Goal: Information Seeking & Learning: Learn about a topic

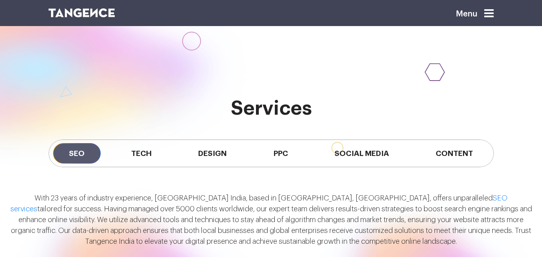
scroll to position [562, 0]
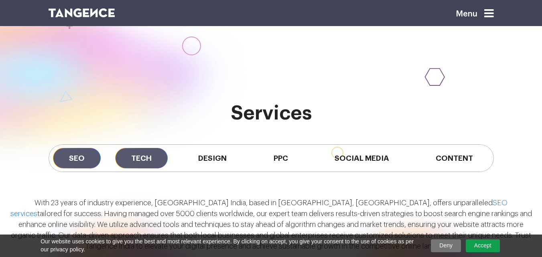
click at [141, 156] on span "Tech" at bounding box center [141, 158] width 53 height 20
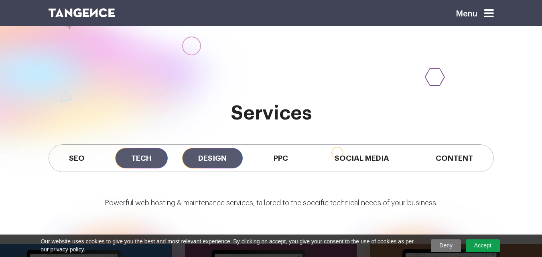
click at [232, 156] on span "Design" at bounding box center [212, 158] width 61 height 20
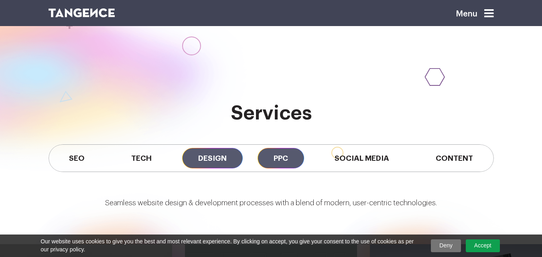
click at [273, 154] on span "PPC" at bounding box center [281, 158] width 47 height 20
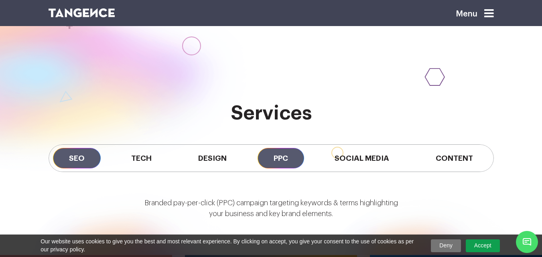
click at [67, 154] on span "SEO" at bounding box center [77, 158] width 48 height 20
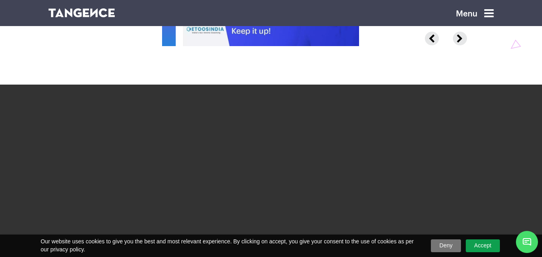
scroll to position [1364, 0]
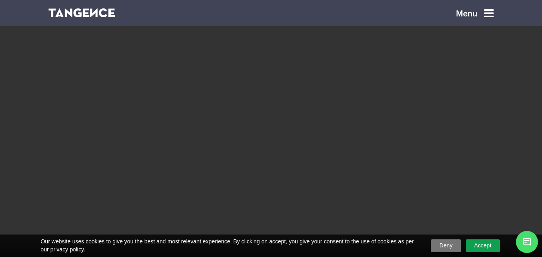
click at [377, 95] on video at bounding box center [271, 141] width 542 height 271
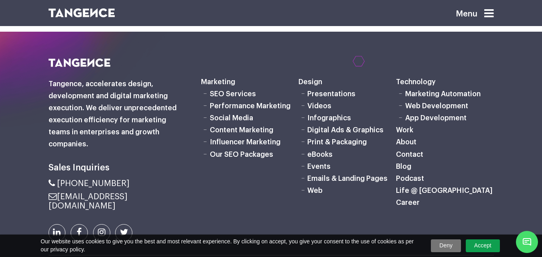
scroll to position [2167, 0]
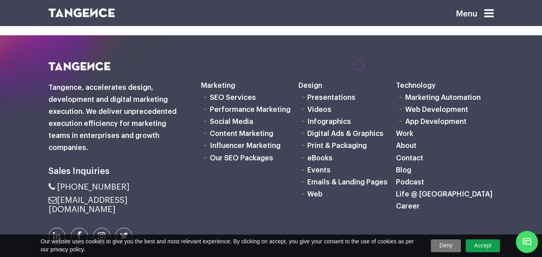
click at [221, 101] on link "SEO Services" at bounding box center [233, 97] width 46 height 7
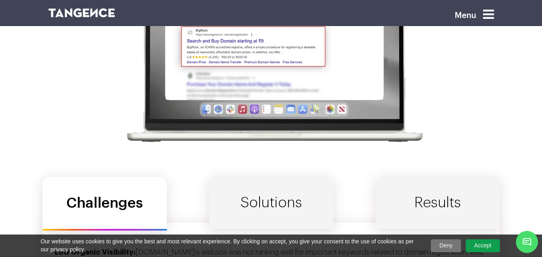
scroll to position [2448, 0]
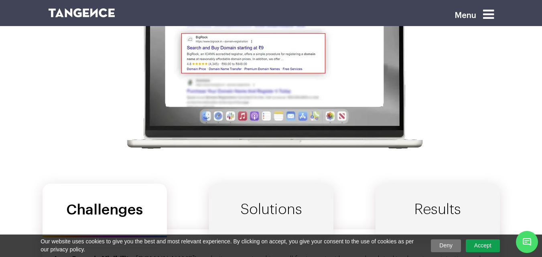
click at [272, 199] on link "Solutions" at bounding box center [271, 210] width 124 height 52
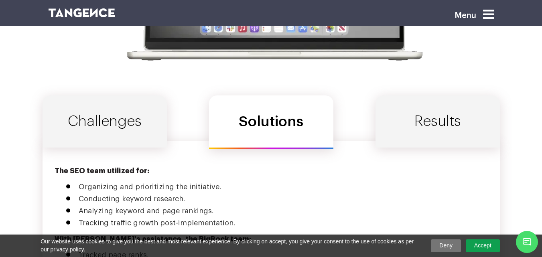
scroll to position [2528, 0]
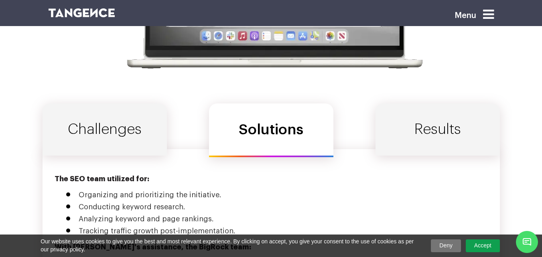
click at [424, 128] on link "Results" at bounding box center [438, 130] width 124 height 52
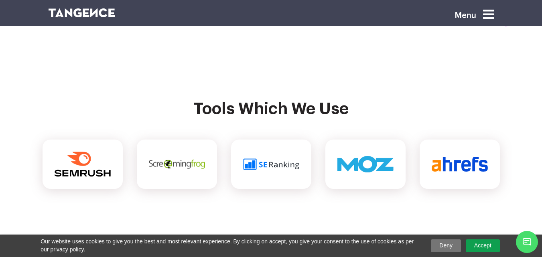
scroll to position [3290, 0]
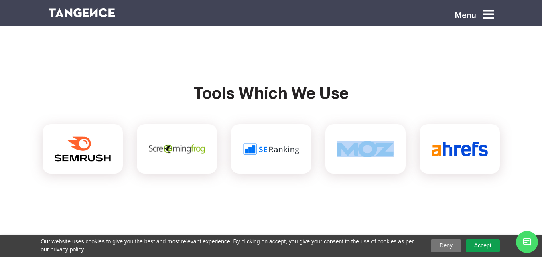
drag, startPoint x: 346, startPoint y: 120, endPoint x: 367, endPoint y: 143, distance: 31.8
click at [367, 143] on div at bounding box center [365, 148] width 80 height 49
click at [436, 124] on div at bounding box center [460, 148] width 80 height 49
